Goal: Task Accomplishment & Management: Manage account settings

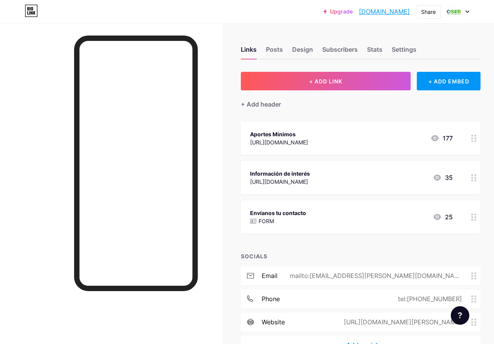
click at [419, 37] on div "Links Posts Design Subscribers Stats Settings" at bounding box center [360, 45] width 239 height 27
click at [379, 49] on div "Stats" at bounding box center [374, 52] width 15 height 14
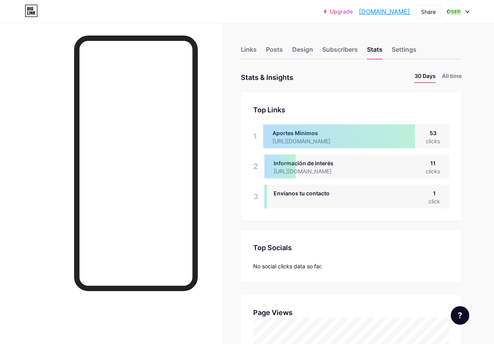
scroll to position [344, 494]
click at [247, 49] on div "Links" at bounding box center [249, 52] width 16 height 14
